Goal: Task Accomplishment & Management: Complete application form

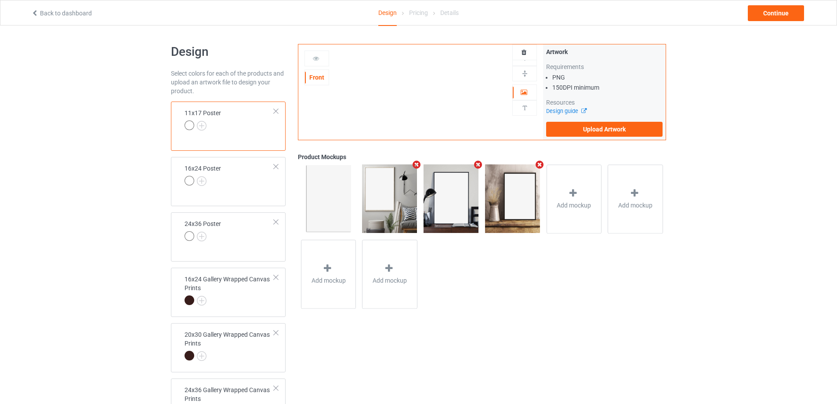
click at [276, 109] on div at bounding box center [276, 111] width 6 height 6
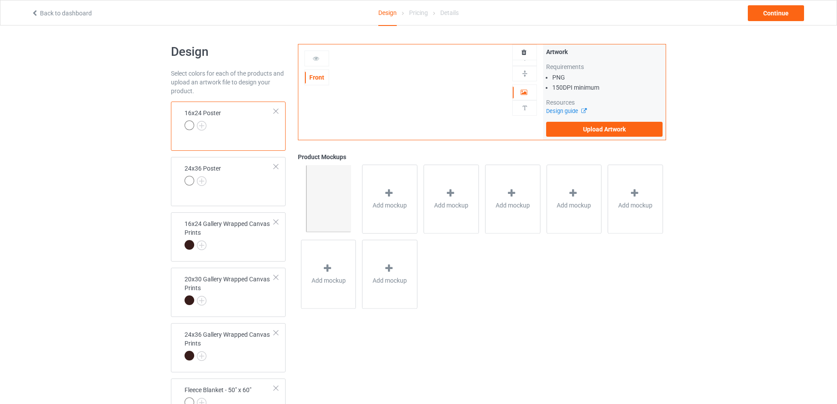
click at [276, 109] on div at bounding box center [276, 111] width 6 height 6
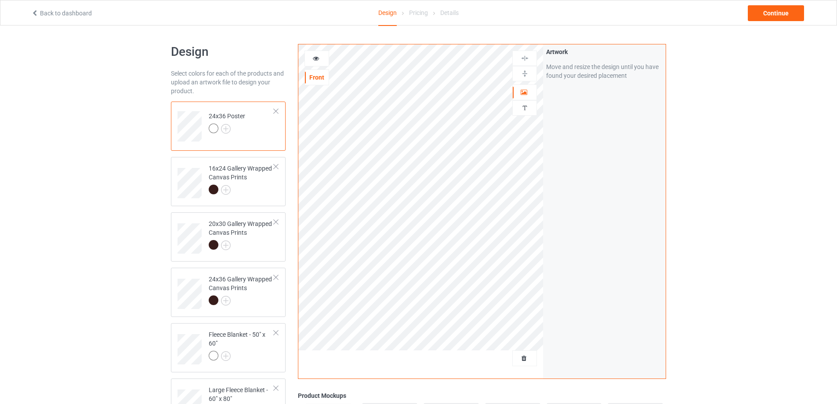
click at [276, 109] on div at bounding box center [276, 111] width 6 height 6
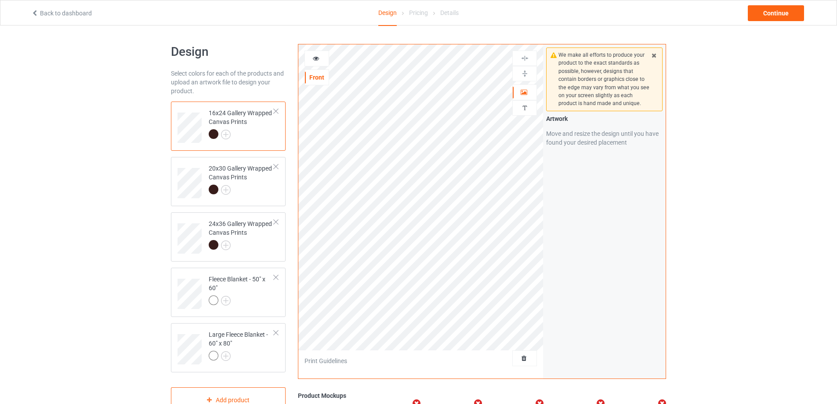
click at [276, 109] on div at bounding box center [276, 111] width 6 height 6
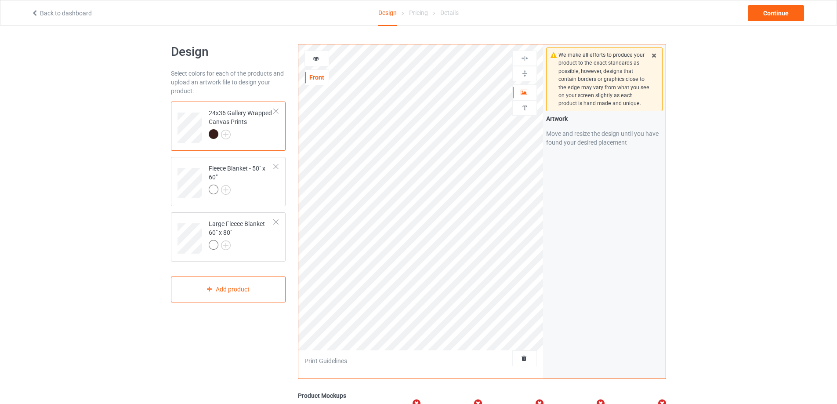
click at [276, 109] on div at bounding box center [276, 111] width 6 height 6
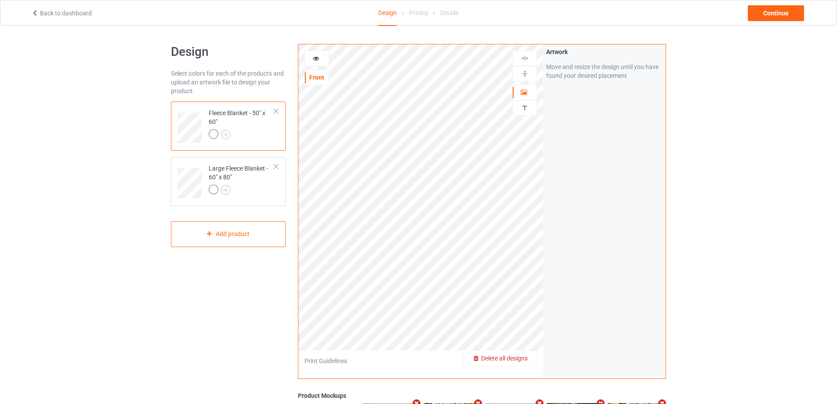
click at [524, 361] on span "Delete all designs" at bounding box center [504, 358] width 47 height 7
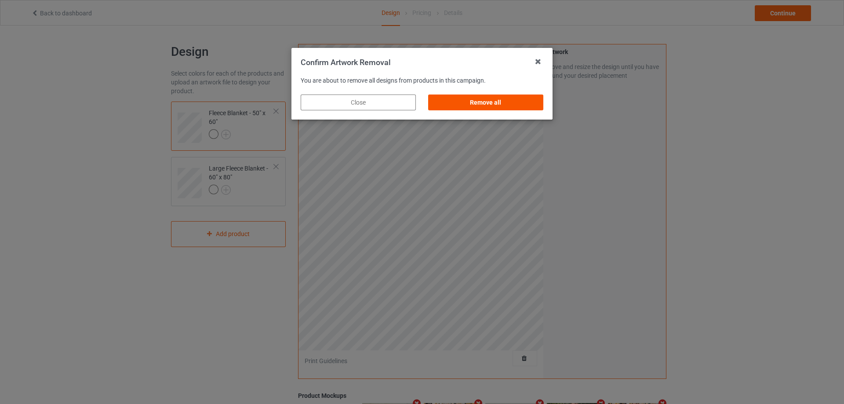
click at [504, 109] on div "Remove all" at bounding box center [485, 103] width 115 height 16
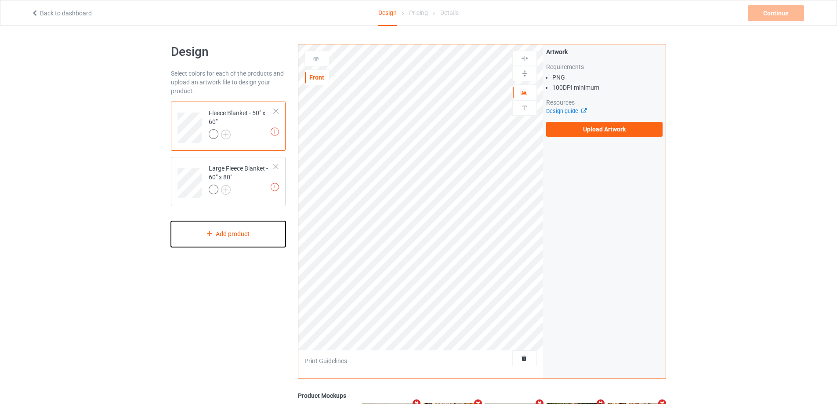
click at [236, 229] on div "Add product" at bounding box center [228, 234] width 115 height 26
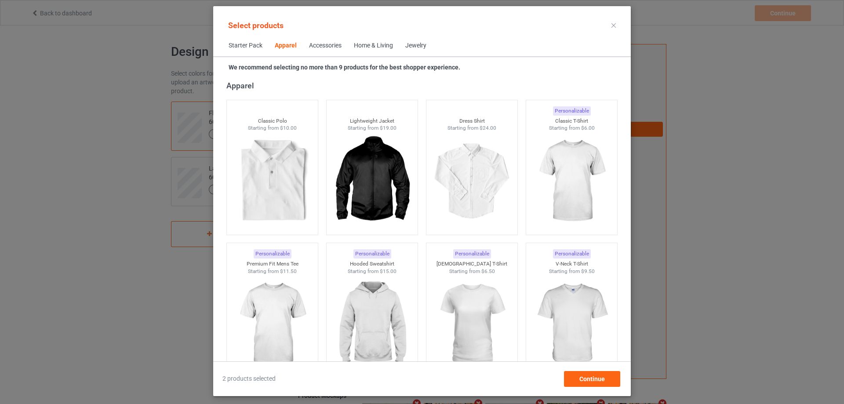
click at [383, 51] on span "Home & Living" at bounding box center [373, 45] width 51 height 21
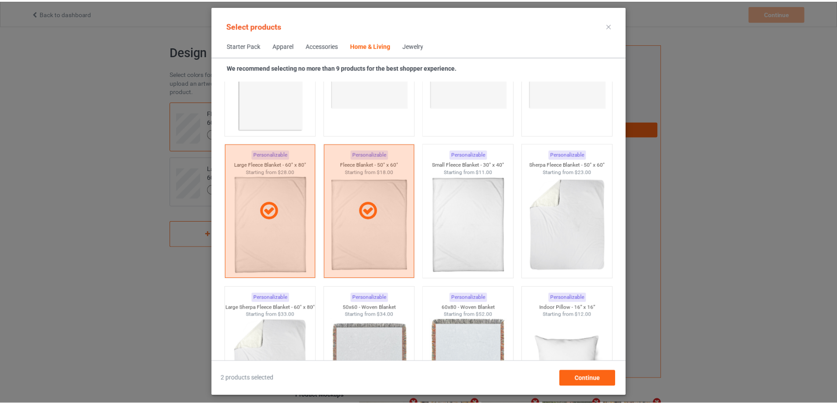
scroll to position [4228, 0]
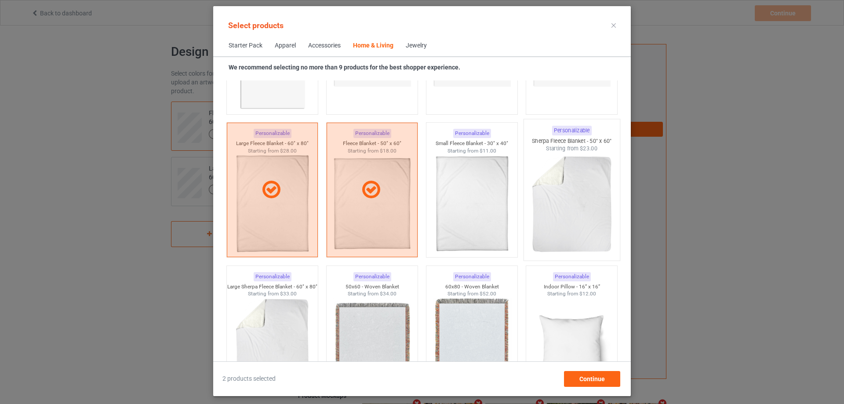
click at [568, 198] on img at bounding box center [571, 204] width 83 height 103
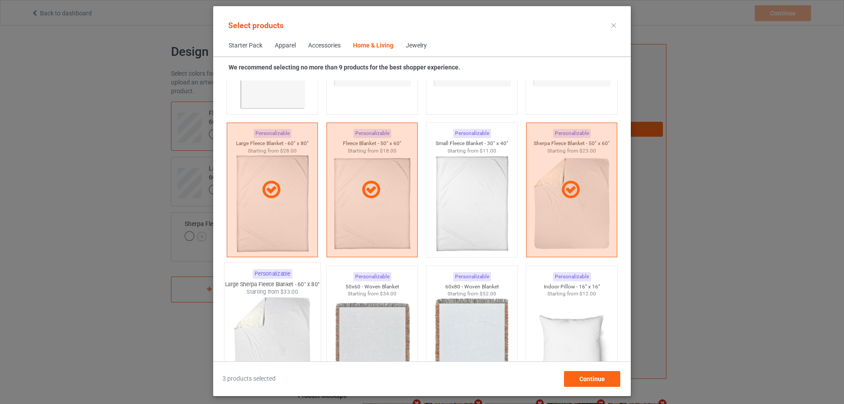
click at [280, 295] on span "$33.00" at bounding box center [289, 291] width 18 height 7
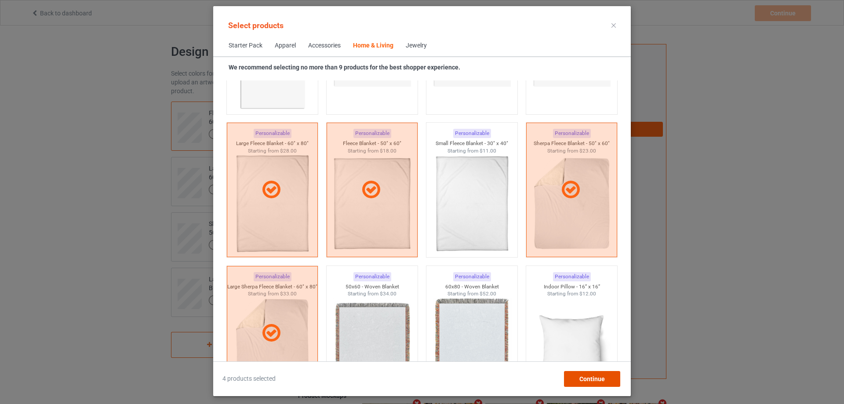
click at [598, 371] on div "Continue" at bounding box center [592, 379] width 56 height 16
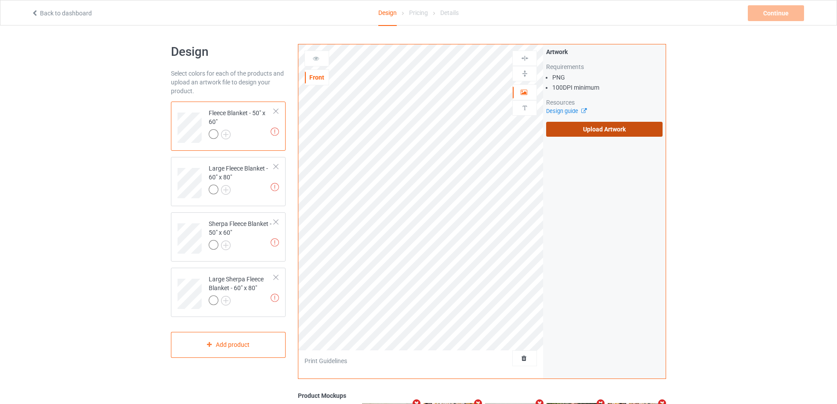
click at [563, 135] on label "Upload Artwork" at bounding box center [604, 129] width 116 height 15
click at [0, 0] on input "Upload Artwork" at bounding box center [0, 0] width 0 height 0
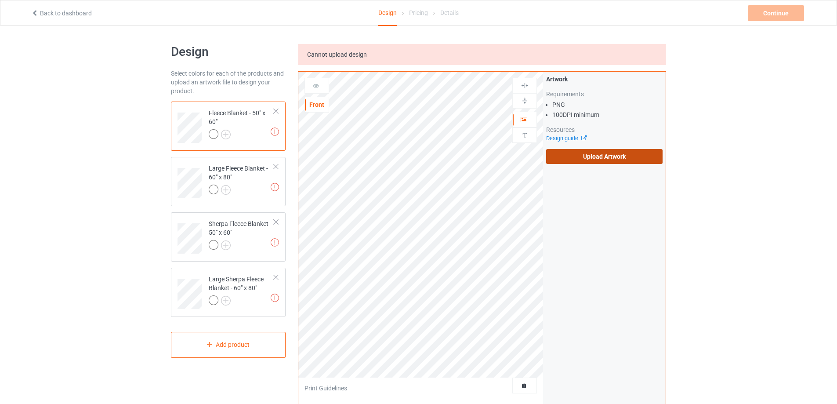
click at [586, 155] on label "Upload Artwork" at bounding box center [604, 156] width 116 height 15
click at [0, 0] on input "Upload Artwork" at bounding box center [0, 0] width 0 height 0
click at [587, 157] on label "Upload Artwork" at bounding box center [604, 156] width 116 height 15
click at [0, 0] on input "Upload Artwork" at bounding box center [0, 0] width 0 height 0
click at [581, 161] on label "Upload Artwork" at bounding box center [604, 156] width 116 height 15
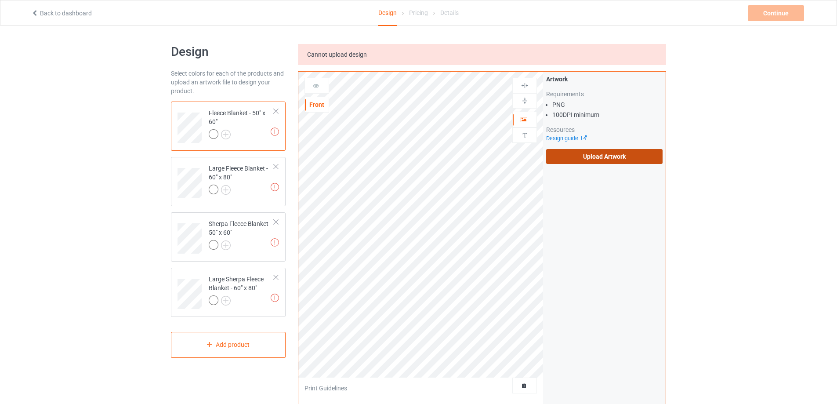
click at [0, 0] on input "Upload Artwork" at bounding box center [0, 0] width 0 height 0
click at [603, 159] on label "Upload Artwork" at bounding box center [604, 156] width 116 height 15
click at [0, 0] on input "Upload Artwork" at bounding box center [0, 0] width 0 height 0
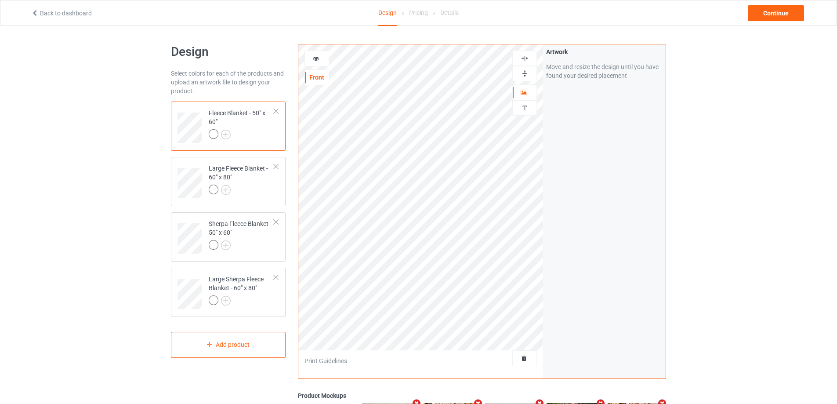
click at [524, 76] on img at bounding box center [525, 73] width 8 height 8
click at [524, 62] on img at bounding box center [525, 58] width 8 height 8
click at [524, 74] on img at bounding box center [525, 73] width 8 height 8
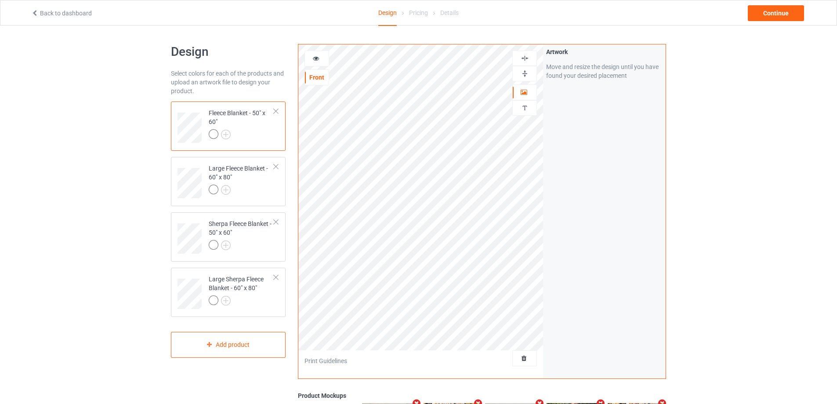
click at [524, 74] on img at bounding box center [525, 73] width 8 height 8
click at [256, 183] on div "Large Fleece Blanket - 60" x 80"" at bounding box center [241, 179] width 65 height 30
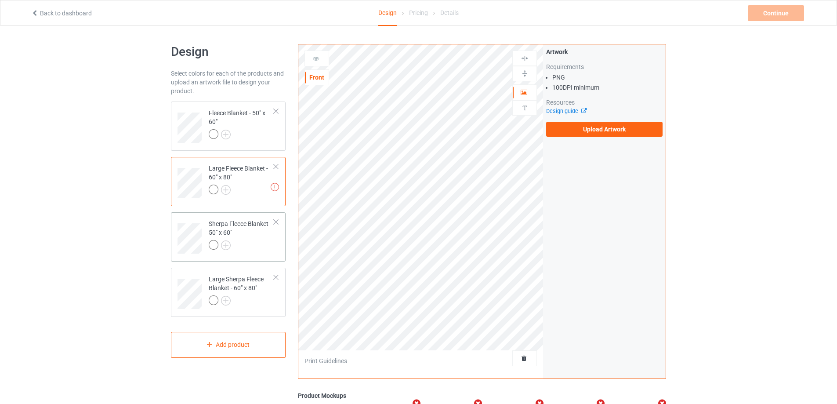
click at [253, 233] on div "Sherpa Fleece Blanket - 50" x 60"" at bounding box center [241, 234] width 65 height 30
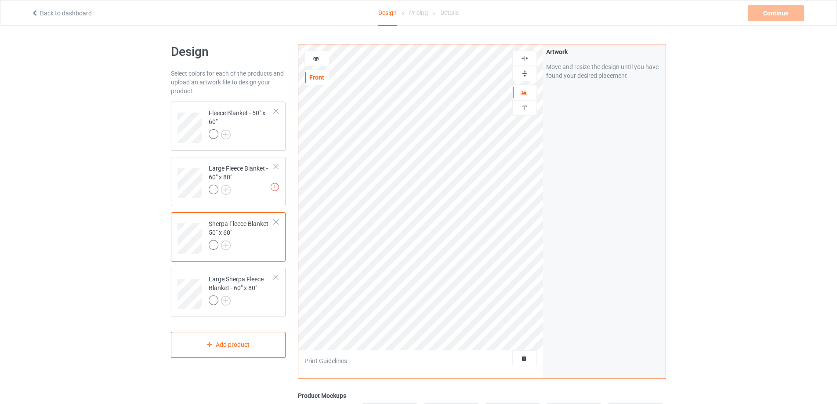
click at [527, 73] on img at bounding box center [525, 73] width 8 height 8
click at [527, 58] on img at bounding box center [525, 58] width 8 height 8
click at [258, 294] on div "Large Sherpa Fleece Blanket - 60" x 80"" at bounding box center [241, 290] width 65 height 30
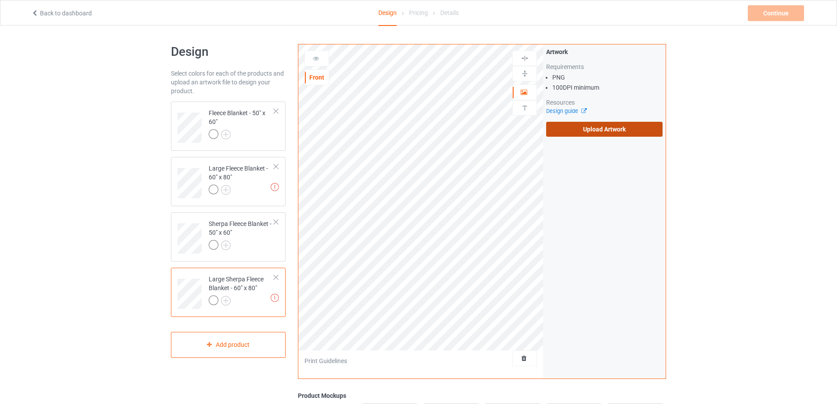
click at [621, 126] on label "Upload Artwork" at bounding box center [604, 129] width 116 height 15
click at [0, 0] on input "Upload Artwork" at bounding box center [0, 0] width 0 height 0
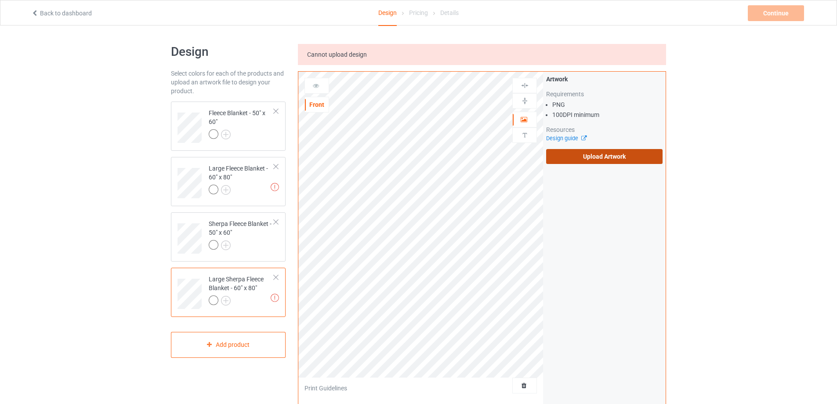
click at [593, 157] on label "Upload Artwork" at bounding box center [604, 156] width 116 height 15
click at [0, 0] on input "Upload Artwork" at bounding box center [0, 0] width 0 height 0
click at [569, 149] on label "Upload Artwork" at bounding box center [604, 156] width 116 height 15
click at [0, 0] on input "Upload Artwork" at bounding box center [0, 0] width 0 height 0
click at [609, 164] on div "Artwork Requirements PNG 100 DPI minimum Resources Design guide Upload Artwork" at bounding box center [604, 119] width 123 height 95
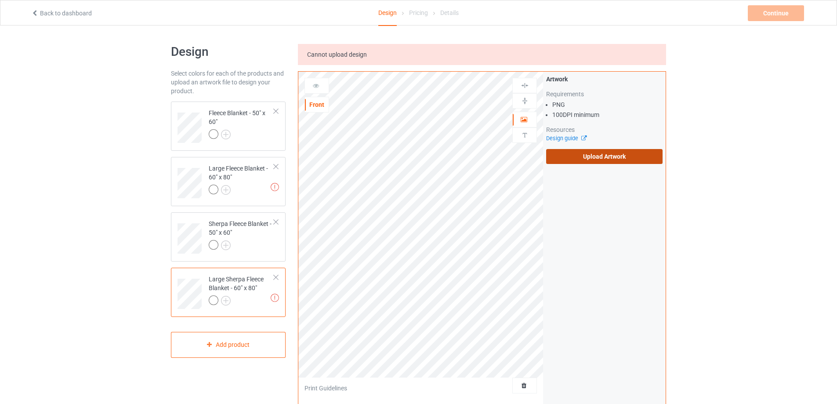
click at [612, 158] on label "Upload Artwork" at bounding box center [604, 156] width 116 height 15
click at [0, 0] on input "Upload Artwork" at bounding box center [0, 0] width 0 height 0
click at [603, 164] on label "Upload Artwork" at bounding box center [604, 156] width 116 height 15
click at [0, 0] on input "Upload Artwork" at bounding box center [0, 0] width 0 height 0
click at [582, 160] on label "Upload Artwork" at bounding box center [604, 156] width 116 height 15
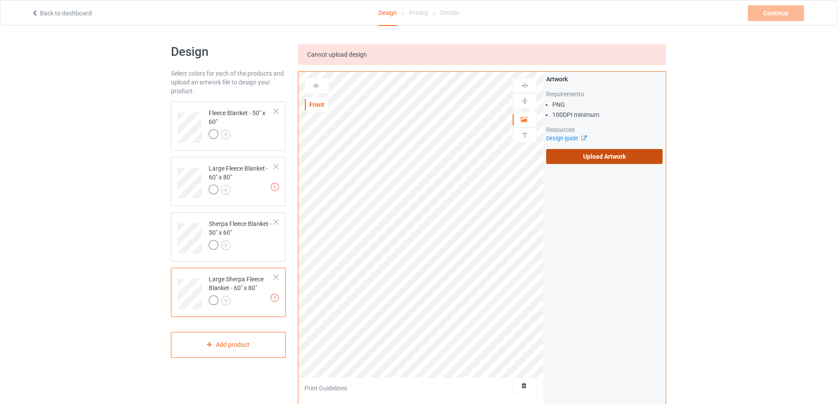
click at [0, 0] on input "Upload Artwork" at bounding box center [0, 0] width 0 height 0
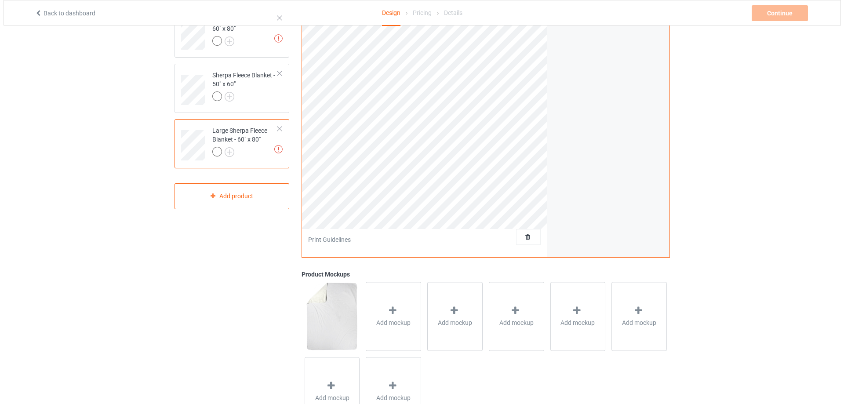
scroll to position [176, 0]
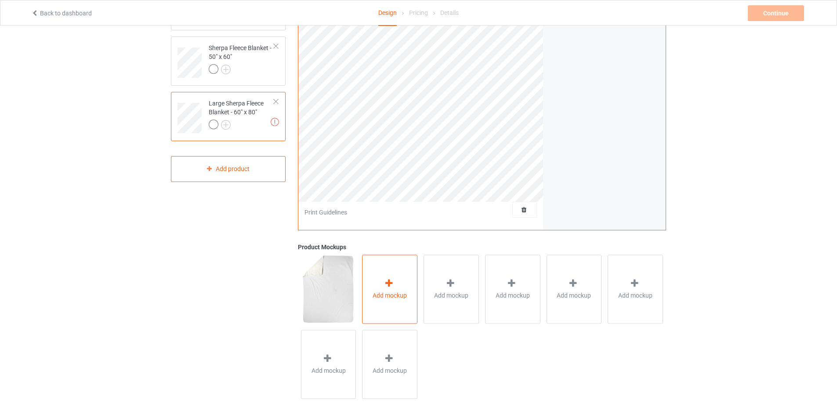
click at [370, 277] on div "Add mockup" at bounding box center [389, 289] width 55 height 69
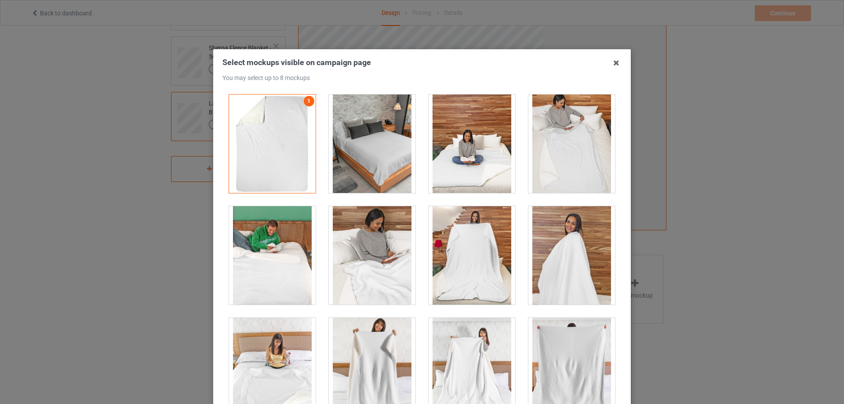
click at [349, 145] on div at bounding box center [372, 144] width 87 height 98
click at [275, 246] on div at bounding box center [272, 255] width 87 height 98
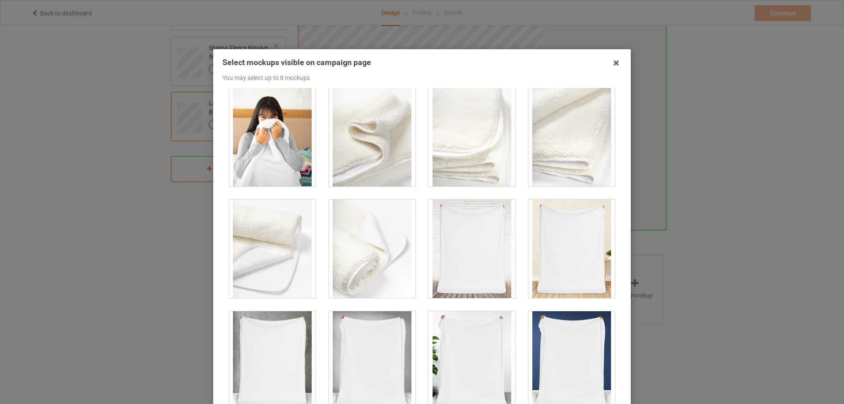
scroll to position [352, 0]
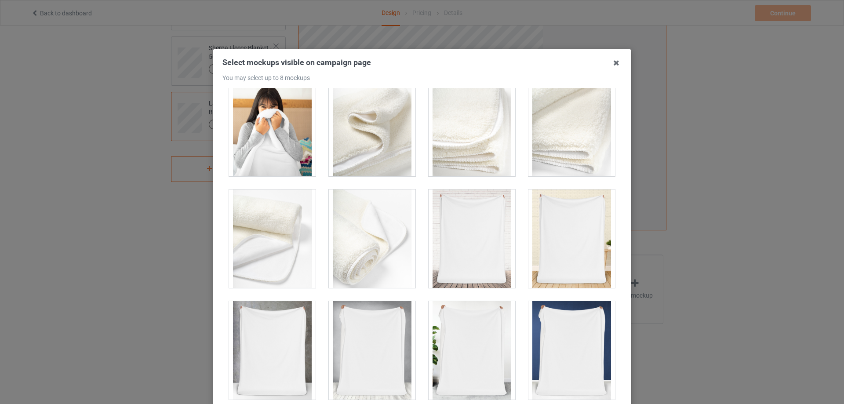
click at [443, 236] on div at bounding box center [472, 238] width 87 height 98
click at [569, 249] on div at bounding box center [571, 238] width 87 height 98
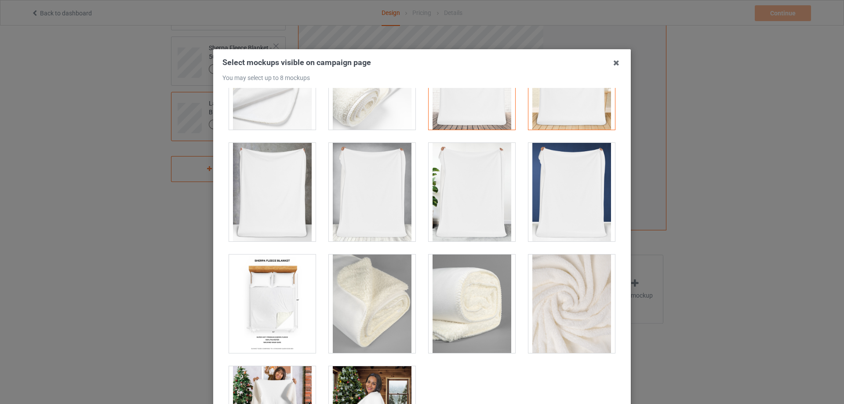
scroll to position [527, 0]
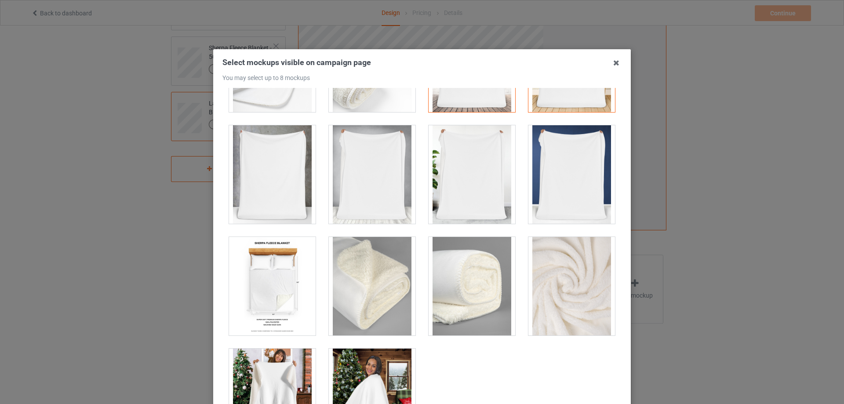
click at [569, 196] on div at bounding box center [571, 174] width 87 height 98
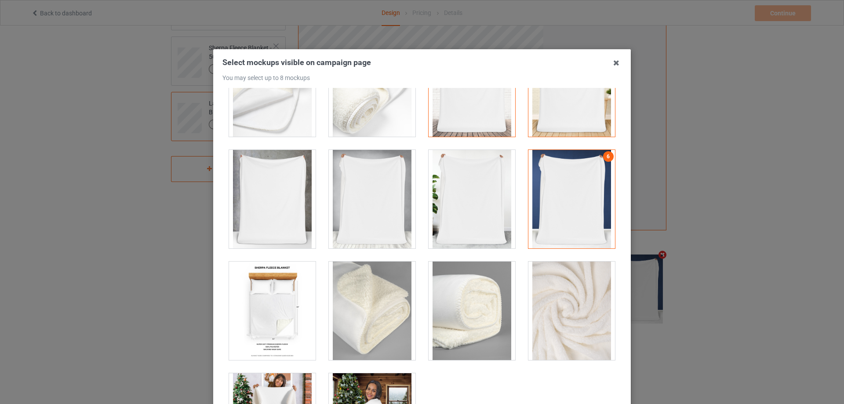
scroll to position [484, 0]
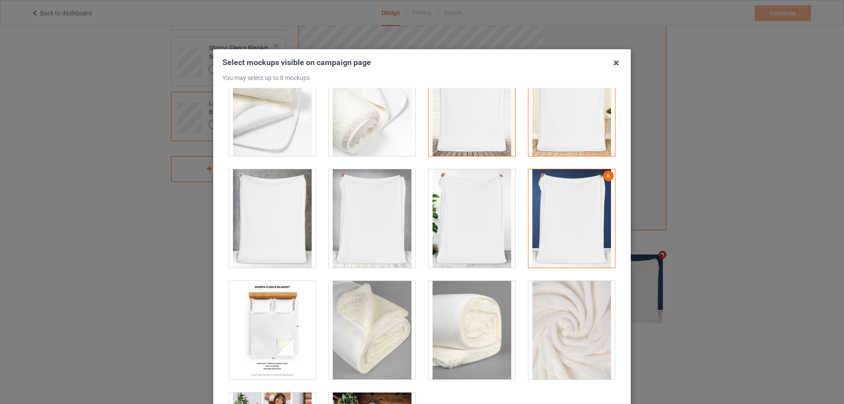
click at [284, 216] on div at bounding box center [272, 218] width 87 height 98
click at [361, 216] on div at bounding box center [372, 218] width 87 height 98
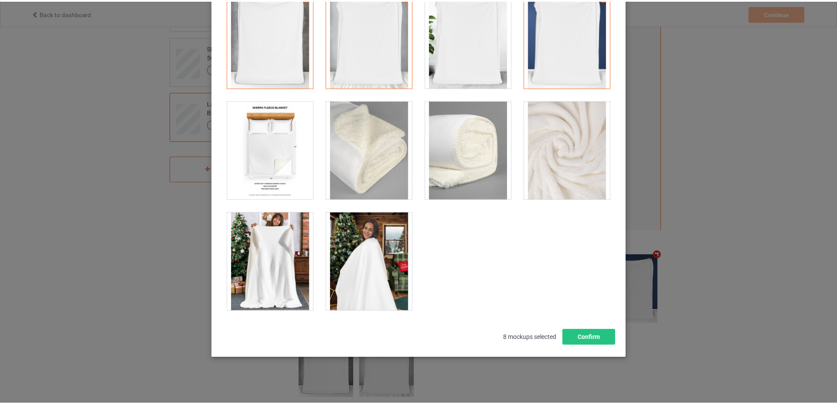
scroll to position [97, 0]
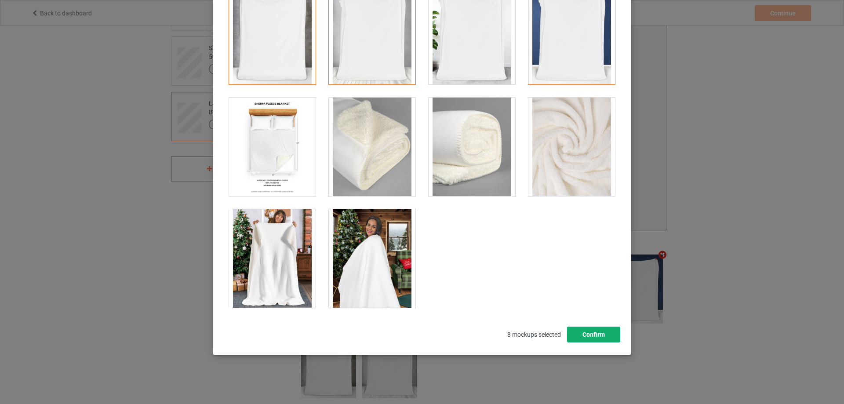
click at [604, 332] on button "Confirm" at bounding box center [593, 335] width 53 height 16
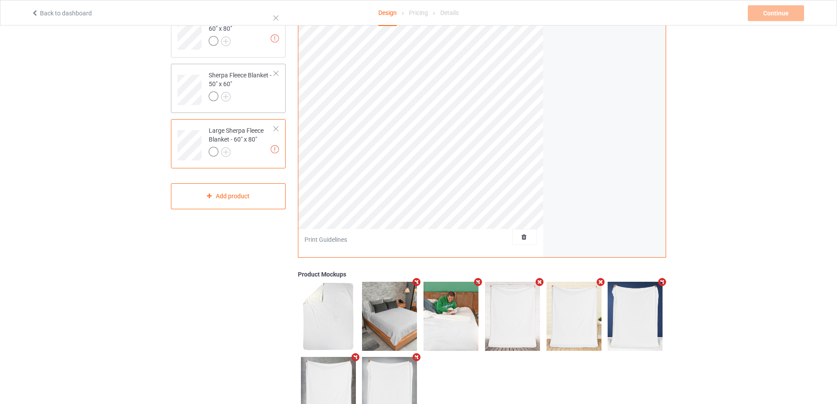
scroll to position [0, 0]
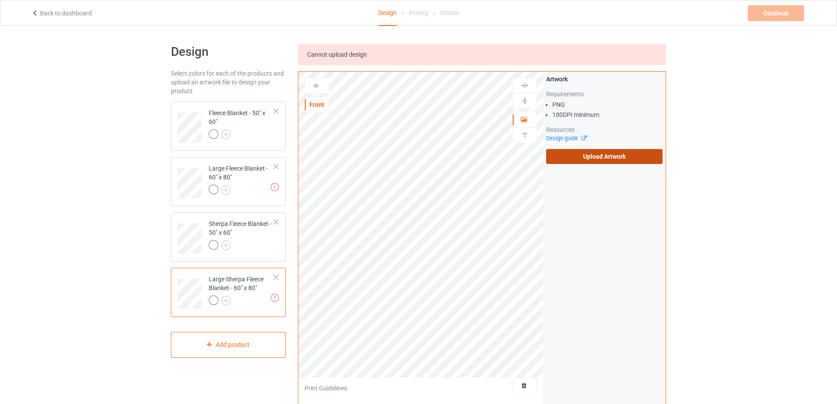
click at [588, 155] on label "Upload Artwork" at bounding box center [604, 156] width 116 height 15
click at [0, 0] on input "Upload Artwork" at bounding box center [0, 0] width 0 height 0
click at [267, 240] on div at bounding box center [241, 246] width 65 height 12
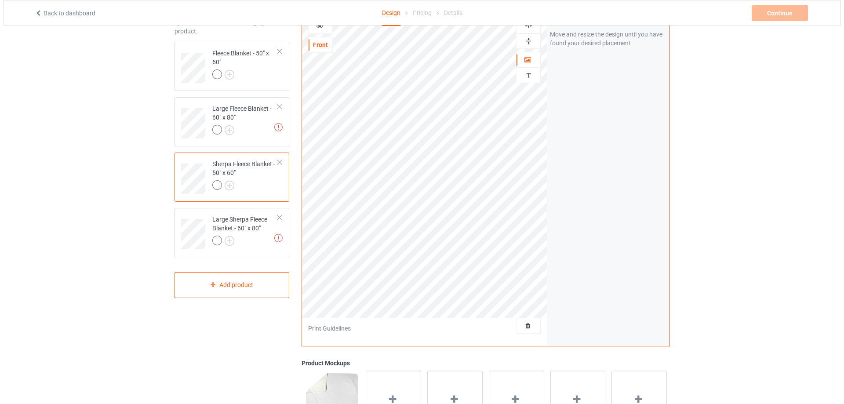
scroll to position [193, 0]
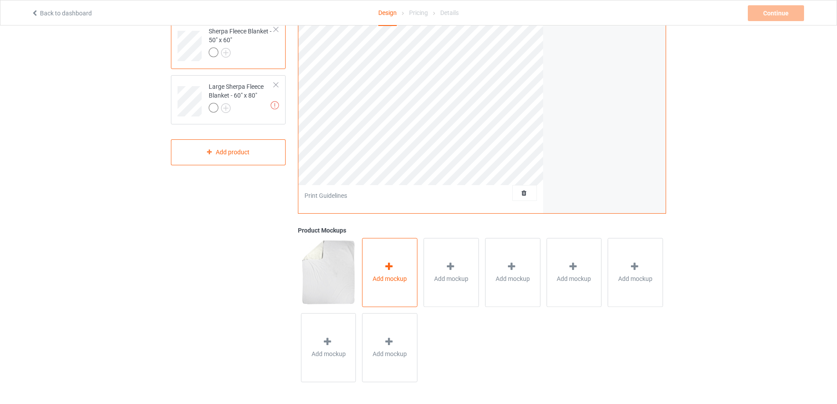
click at [400, 260] on div "Add mockup" at bounding box center [389, 272] width 55 height 69
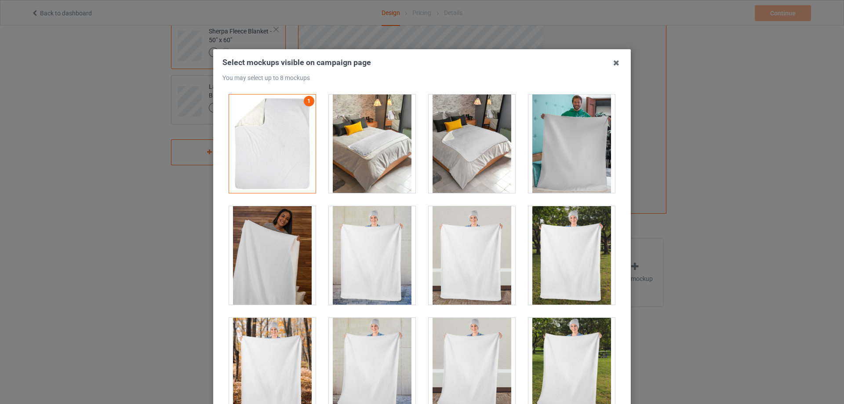
click at [377, 150] on div at bounding box center [372, 144] width 87 height 98
click at [457, 148] on div at bounding box center [472, 144] width 87 height 98
click at [557, 245] on div at bounding box center [571, 255] width 87 height 98
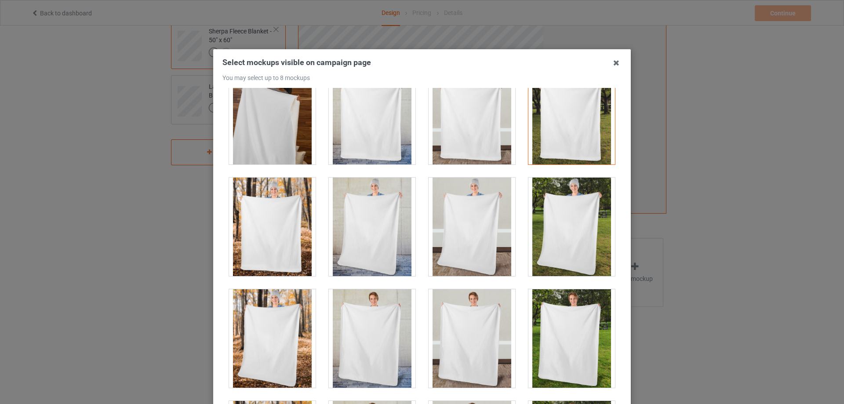
scroll to position [176, 0]
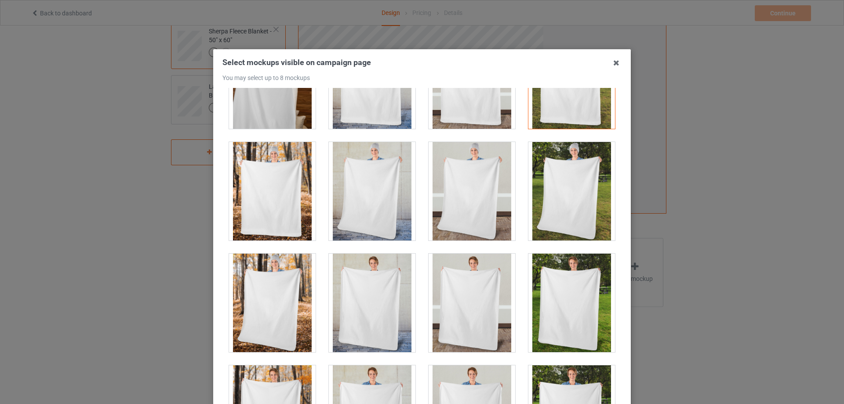
click at [276, 200] on div at bounding box center [272, 191] width 87 height 98
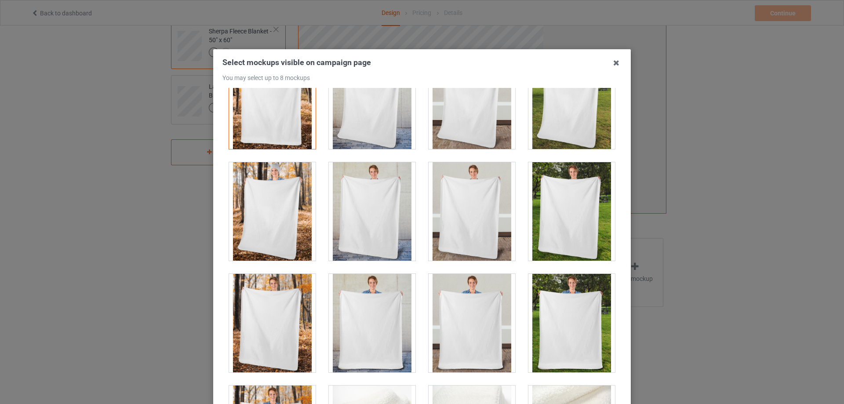
scroll to position [264, 0]
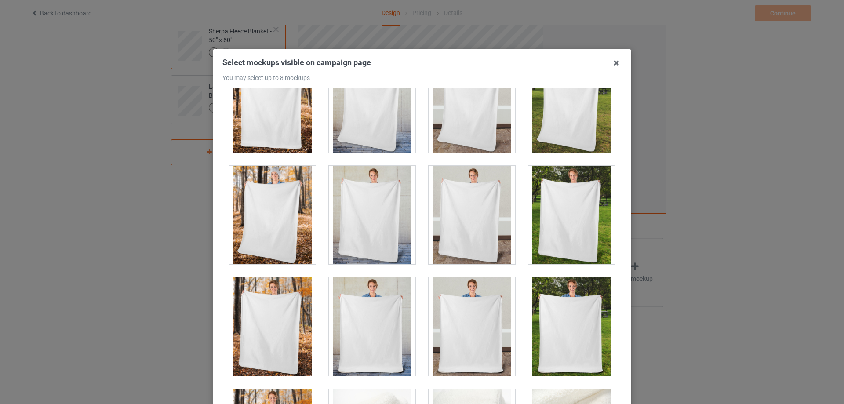
click at [279, 210] on div at bounding box center [272, 215] width 87 height 98
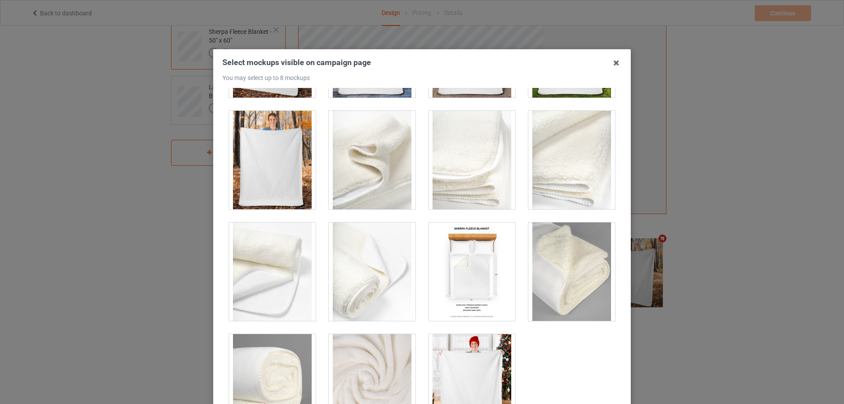
scroll to position [570, 0]
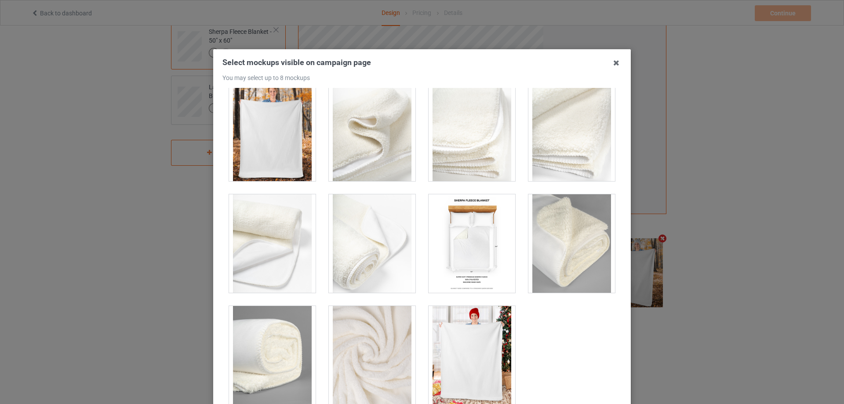
click at [481, 324] on div at bounding box center [472, 355] width 87 height 98
click at [455, 257] on div at bounding box center [472, 243] width 87 height 98
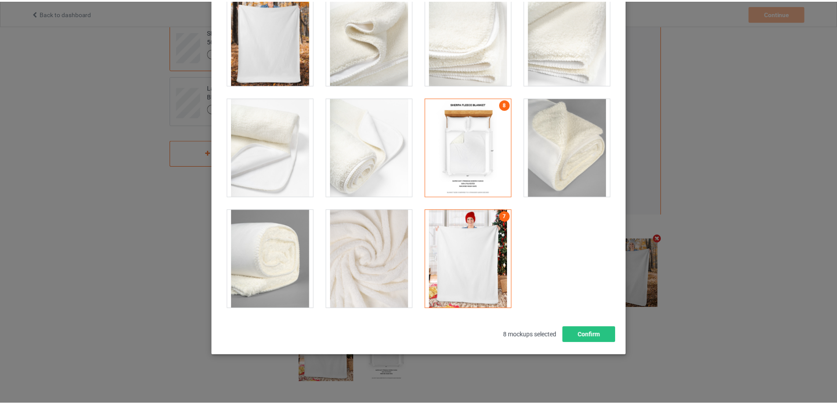
scroll to position [97, 0]
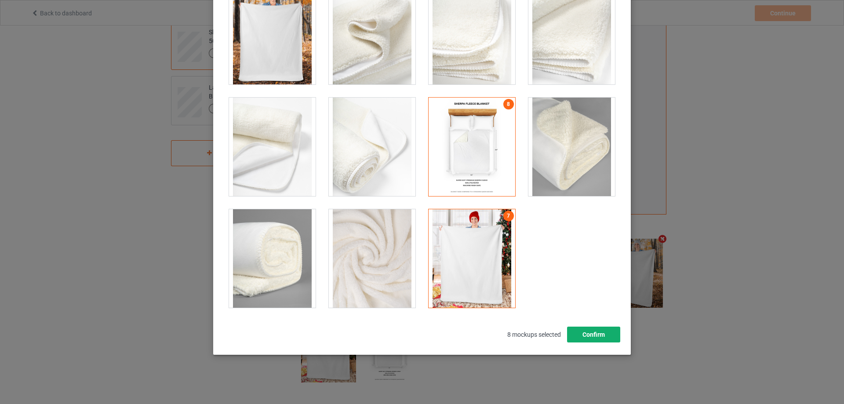
click at [575, 331] on button "Confirm" at bounding box center [593, 335] width 53 height 16
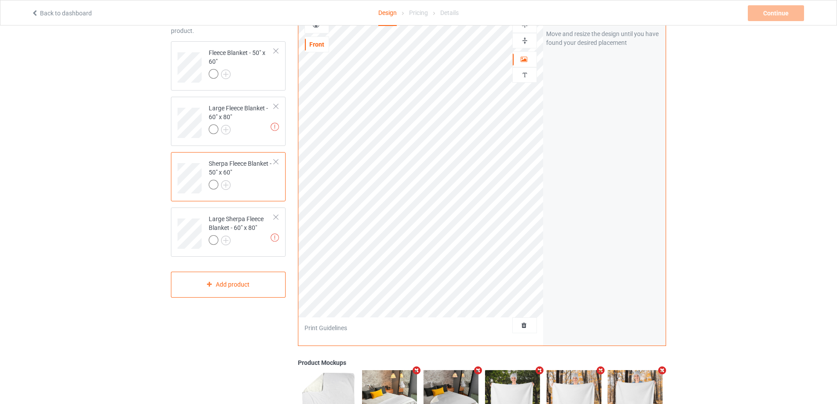
scroll to position [60, 0]
click at [254, 130] on div at bounding box center [241, 131] width 65 height 12
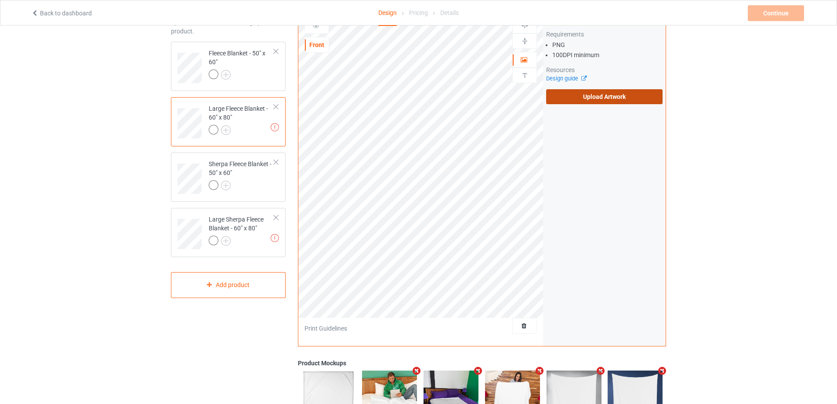
click at [591, 96] on label "Upload Artwork" at bounding box center [604, 96] width 116 height 15
click at [0, 0] on input "Upload Artwork" at bounding box center [0, 0] width 0 height 0
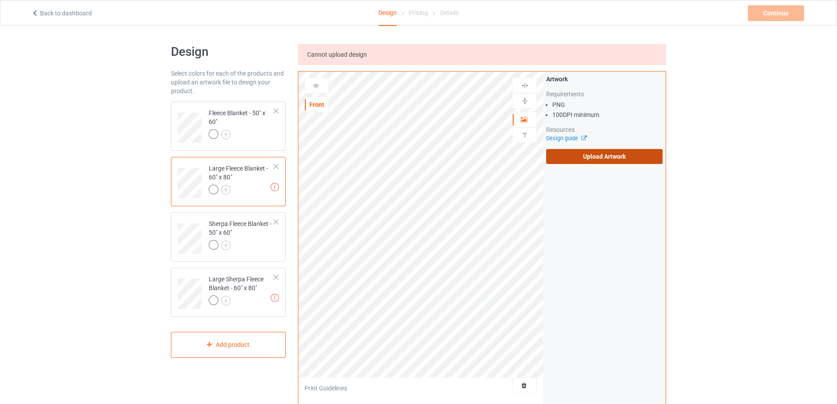
click at [564, 159] on label "Upload Artwork" at bounding box center [604, 156] width 116 height 15
click at [0, 0] on input "Upload Artwork" at bounding box center [0, 0] width 0 height 0
click at [241, 287] on div "Large Sherpa Fleece Blanket - 60" x 80"" at bounding box center [241, 290] width 65 height 30
click at [586, 154] on label "Upload Artwork" at bounding box center [604, 156] width 116 height 15
click at [0, 0] on input "Upload Artwork" at bounding box center [0, 0] width 0 height 0
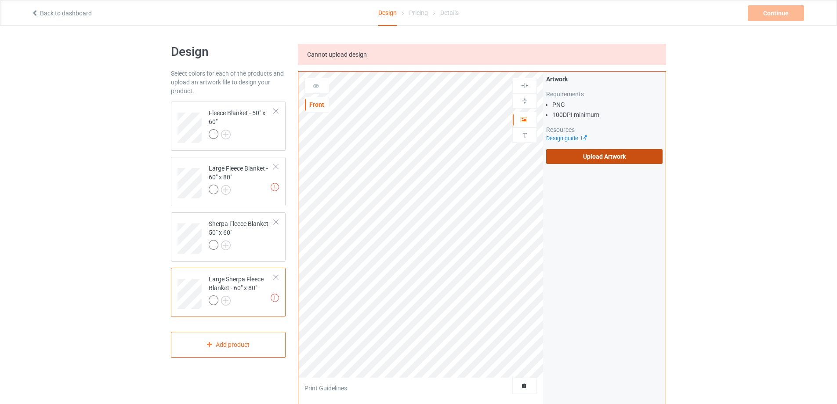
click at [592, 158] on label "Upload Artwork" at bounding box center [604, 156] width 116 height 15
click at [0, 0] on input "Upload Artwork" at bounding box center [0, 0] width 0 height 0
click at [604, 156] on label "Upload Artwork" at bounding box center [604, 156] width 116 height 15
click at [0, 0] on input "Upload Artwork" at bounding box center [0, 0] width 0 height 0
click at [240, 183] on div "Large Fleece Blanket - 60" x 80"" at bounding box center [241, 179] width 65 height 30
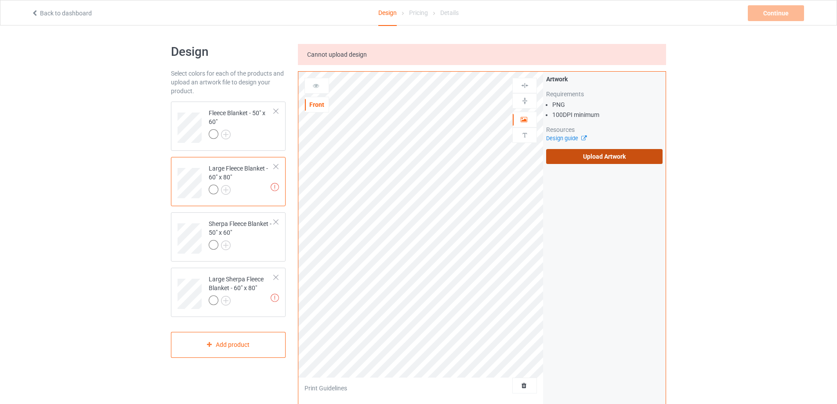
click at [587, 157] on label "Upload Artwork" at bounding box center [604, 156] width 116 height 15
click at [0, 0] on input "Upload Artwork" at bounding box center [0, 0] width 0 height 0
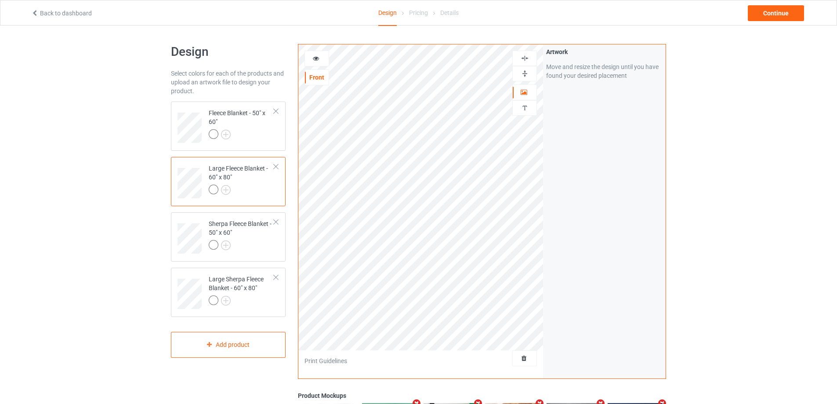
click at [524, 74] on img at bounding box center [525, 73] width 8 height 8
click at [528, 61] on img at bounding box center [525, 58] width 8 height 8
click at [255, 295] on div "Large Sherpa Fleece Blanket - 60" x 80"" at bounding box center [241, 290] width 65 height 30
click at [521, 71] on img at bounding box center [525, 73] width 8 height 8
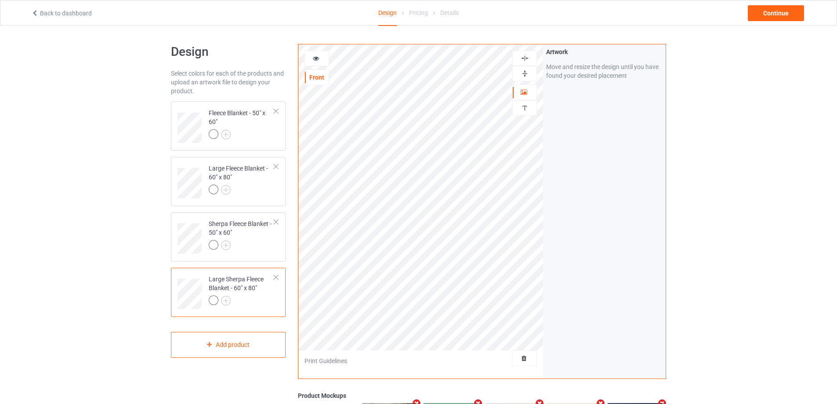
click at [524, 59] on img at bounding box center [525, 58] width 8 height 8
click at [266, 136] on div at bounding box center [241, 135] width 65 height 12
click at [771, 14] on div "Continue" at bounding box center [776, 13] width 56 height 16
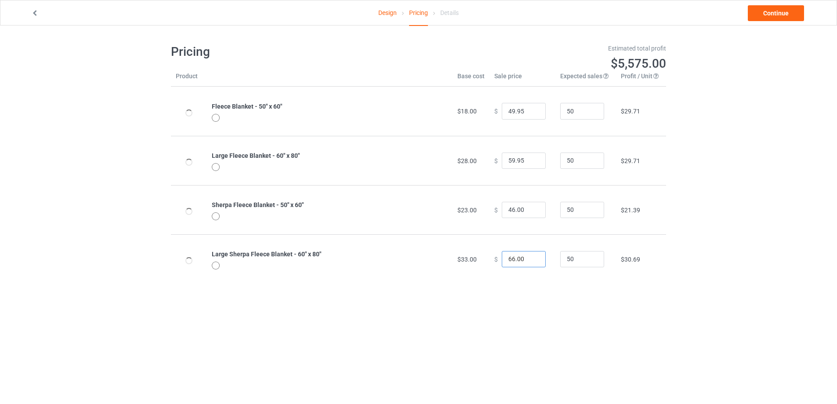
drag, startPoint x: 527, startPoint y: 259, endPoint x: 396, endPoint y: 213, distance: 138.2
click at [451, 251] on tr "Large Sherpa Fleece Blanket - 60" x 80" $33.00 $ 66.00 50 $30.69" at bounding box center [418, 258] width 495 height 49
type input "66.00"
drag, startPoint x: 524, startPoint y: 208, endPoint x: 399, endPoint y: 189, distance: 126.3
click at [425, 207] on tr "Sherpa Fleece Blanket - 50" x 60" $23.00 $ 46.00 50 $21.39" at bounding box center [418, 209] width 495 height 49
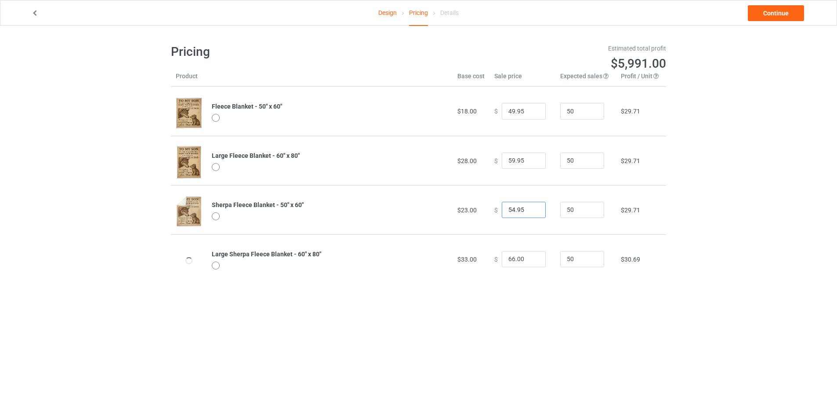
type input "54.95"
drag, startPoint x: 522, startPoint y: 259, endPoint x: 464, endPoint y: 251, distance: 58.6
click at [466, 254] on tr "Large Sherpa Fleece Blanket - 60" x 80" $33.00 $ 66.00 50 $30.69" at bounding box center [418, 258] width 495 height 49
type input "64.95"
click at [769, 13] on link "Continue" at bounding box center [776, 13] width 56 height 16
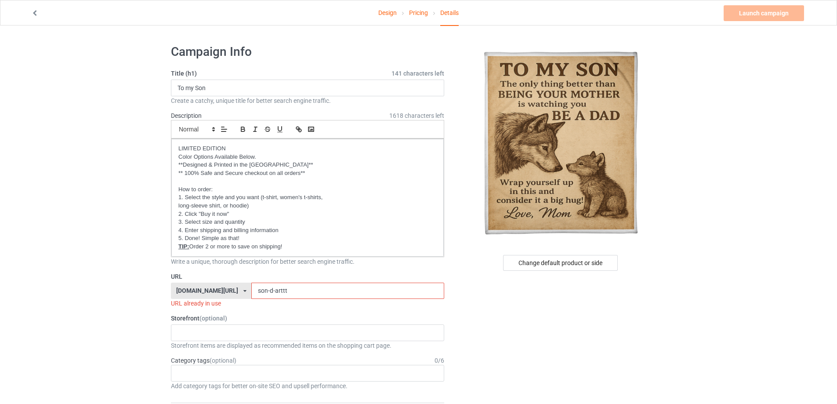
click at [283, 289] on input "son-d-arttt" at bounding box center [347, 291] width 193 height 17
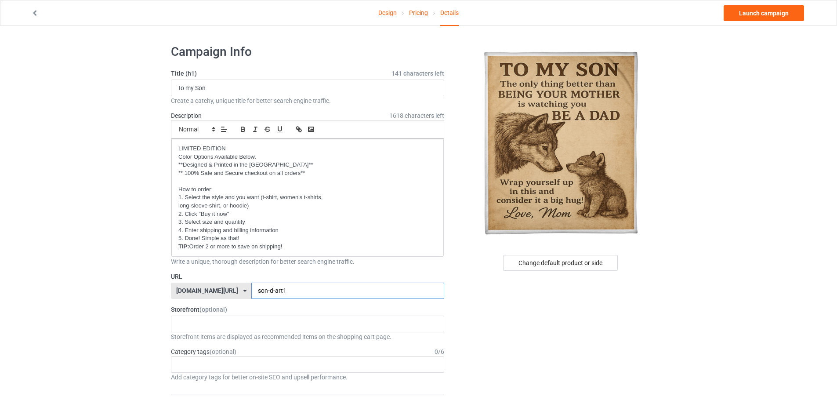
type input "son-d-art1"
click at [775, 23] on div "Design Pricing Details Launch campaign" at bounding box center [418, 12] width 787 height 25
click at [777, 16] on link "Launch campaign" at bounding box center [764, 13] width 80 height 16
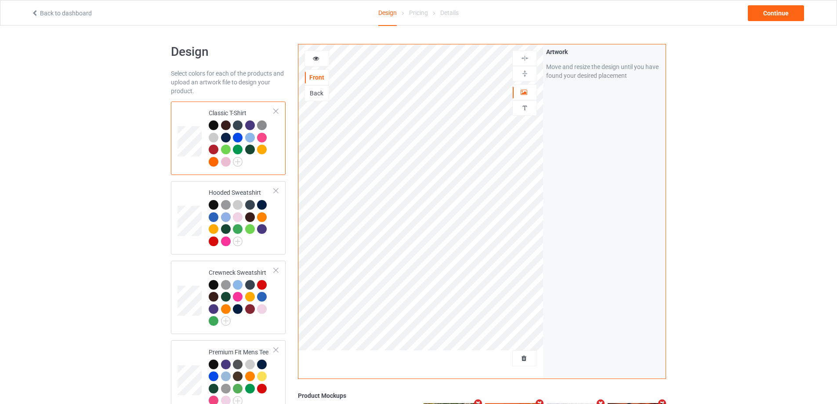
click at [275, 110] on div at bounding box center [276, 111] width 6 height 6
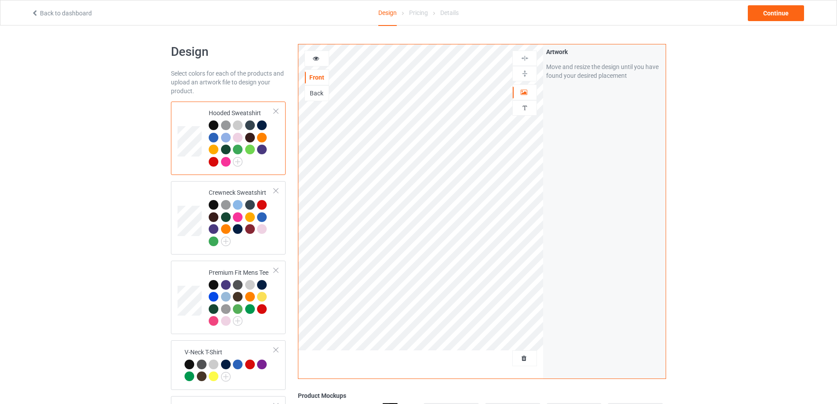
click at [275, 110] on div at bounding box center [276, 111] width 6 height 6
click at [275, 188] on div at bounding box center [276, 191] width 6 height 6
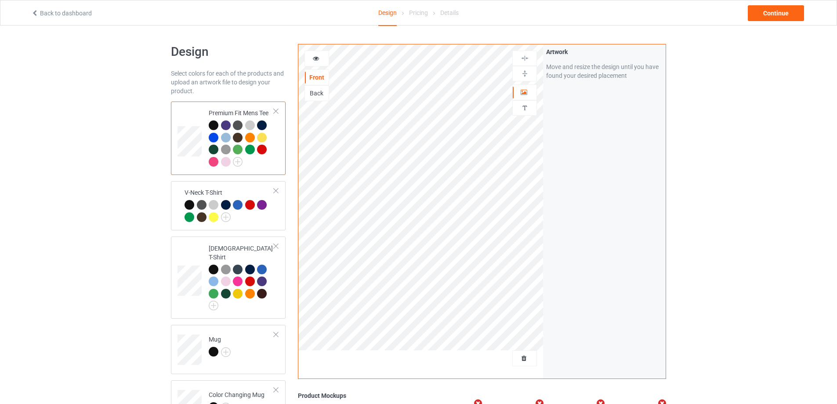
click at [275, 110] on div at bounding box center [276, 111] width 6 height 6
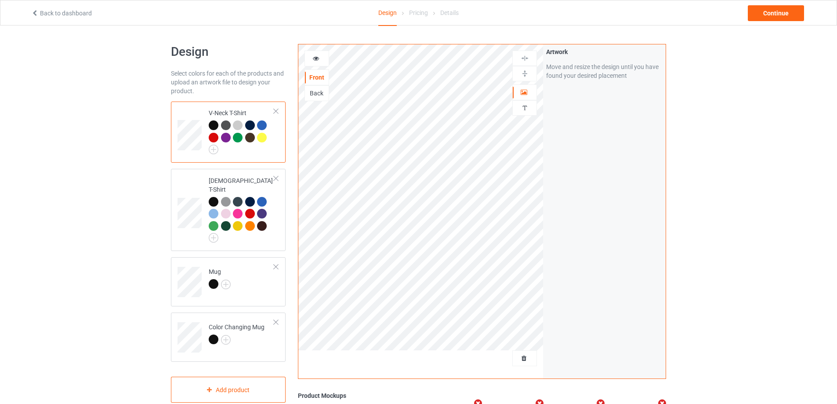
click at [275, 110] on div at bounding box center [276, 111] width 6 height 6
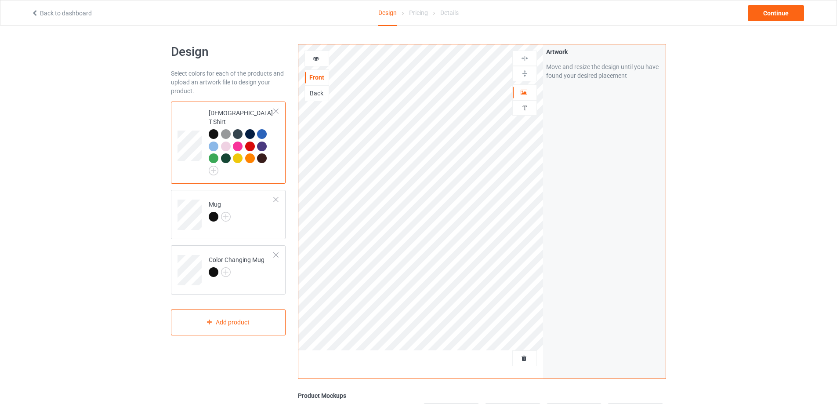
click at [275, 110] on div at bounding box center [276, 111] width 6 height 6
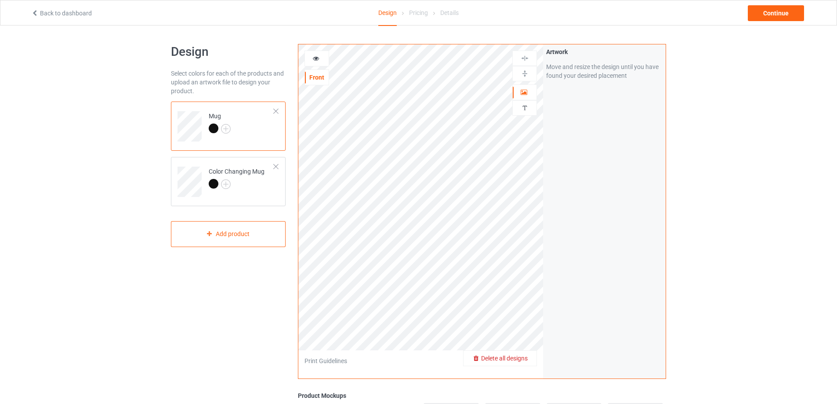
click at [529, 357] on div "Delete all designs" at bounding box center [500, 358] width 73 height 9
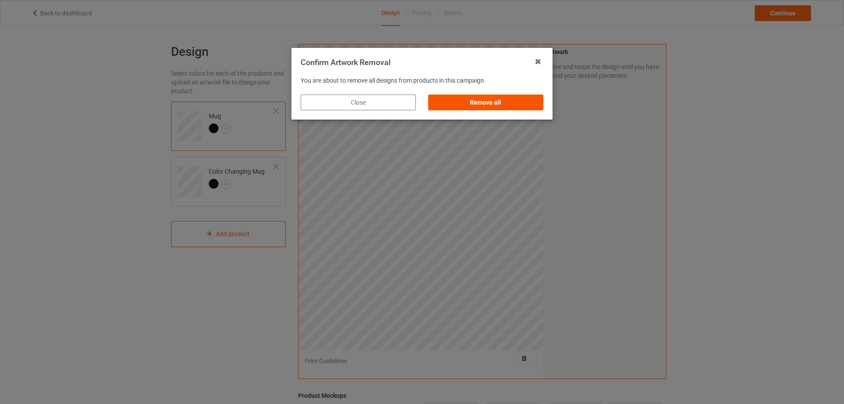
click at [497, 102] on div "Remove all" at bounding box center [485, 103] width 115 height 16
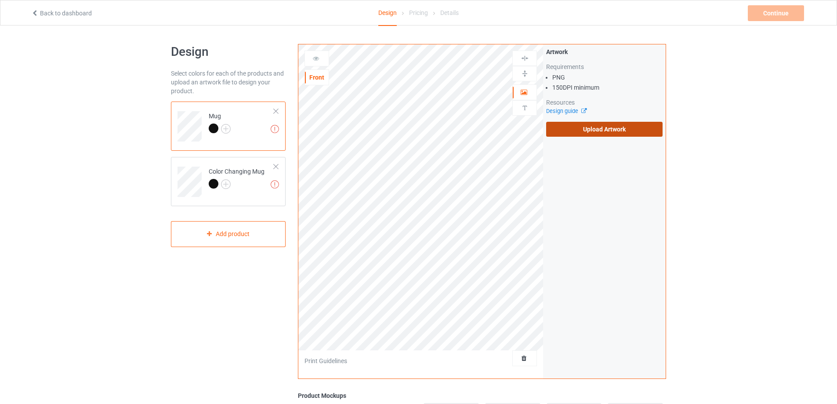
click at [597, 130] on label "Upload Artwork" at bounding box center [604, 129] width 116 height 15
click at [0, 0] on input "Upload Artwork" at bounding box center [0, 0] width 0 height 0
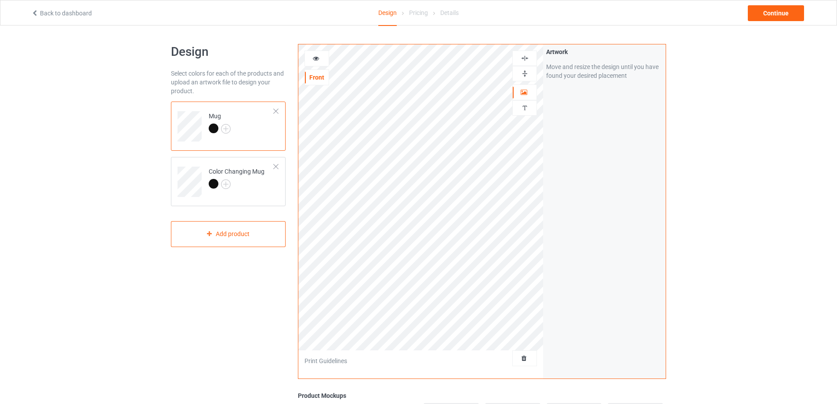
click at [527, 72] on img at bounding box center [525, 73] width 8 height 8
click at [523, 75] on img at bounding box center [525, 73] width 8 height 8
click at [762, 17] on div "Continue" at bounding box center [776, 13] width 56 height 16
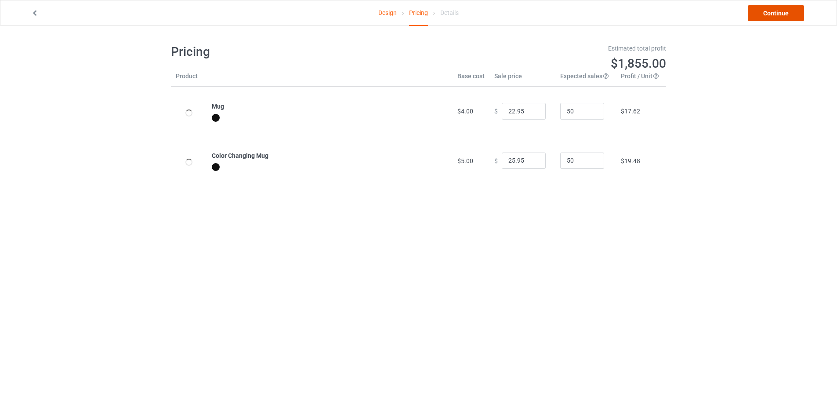
click at [770, 16] on link "Continue" at bounding box center [776, 13] width 56 height 16
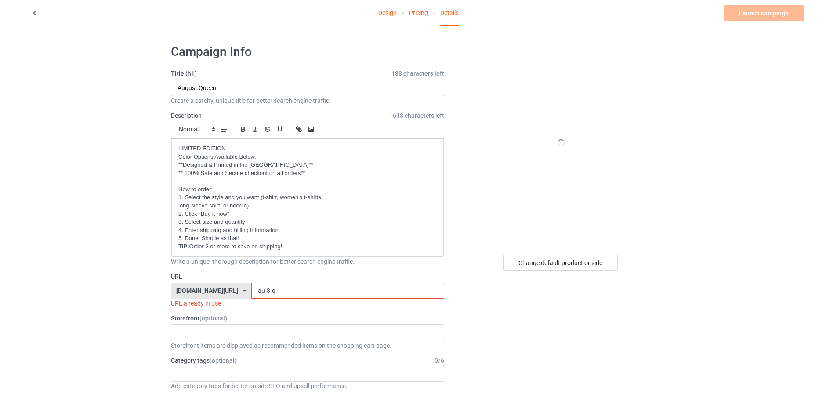
drag, startPoint x: 229, startPoint y: 88, endPoint x: 144, endPoint y: 85, distance: 85.3
type input "To my Wife"
drag, startPoint x: 287, startPoint y: 291, endPoint x: 198, endPoint y: 289, distance: 89.3
click at [198, 289] on div "gift4family.com/ gift4family.com/ homely-gift.com/ homely-gift1960s.com/ teefuf…" at bounding box center [307, 291] width 273 height 17
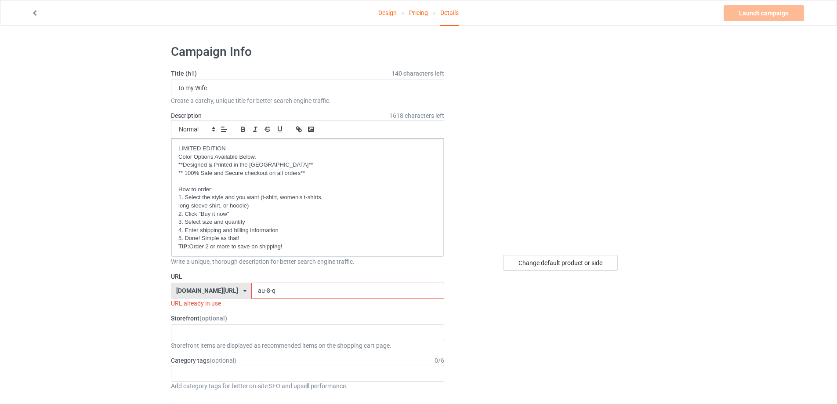
type input "ư"
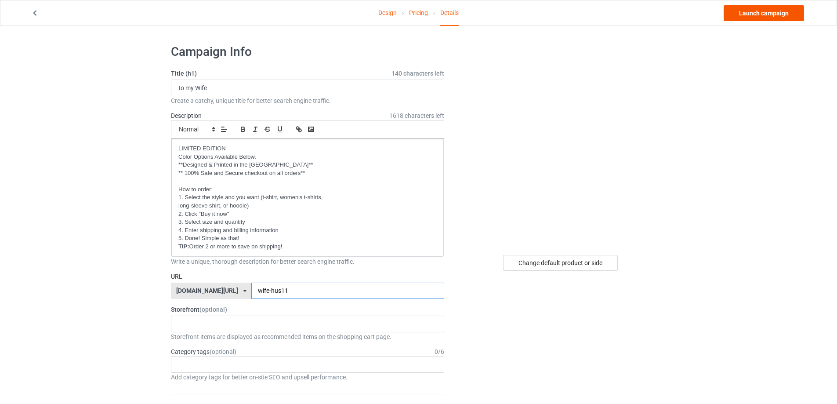
type input "wife-hus11"
click at [749, 11] on link "Launch campaign" at bounding box center [764, 13] width 80 height 16
